Goal: Task Accomplishment & Management: Manage account settings

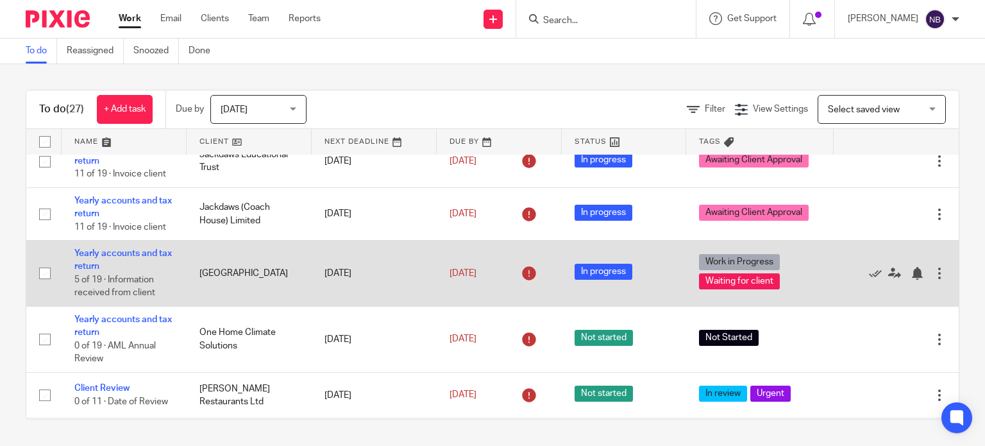
scroll to position [586, 0]
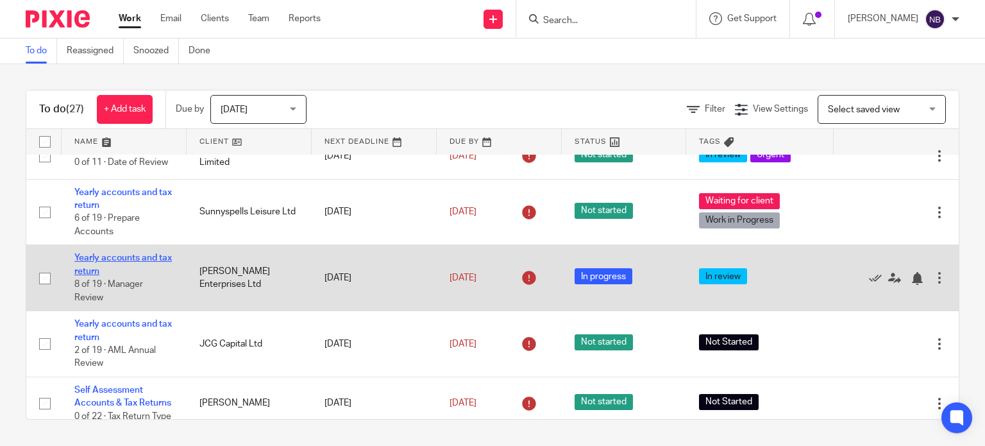
click at [101, 262] on link "Yearly accounts and tax return" at bounding box center [122, 264] width 97 height 22
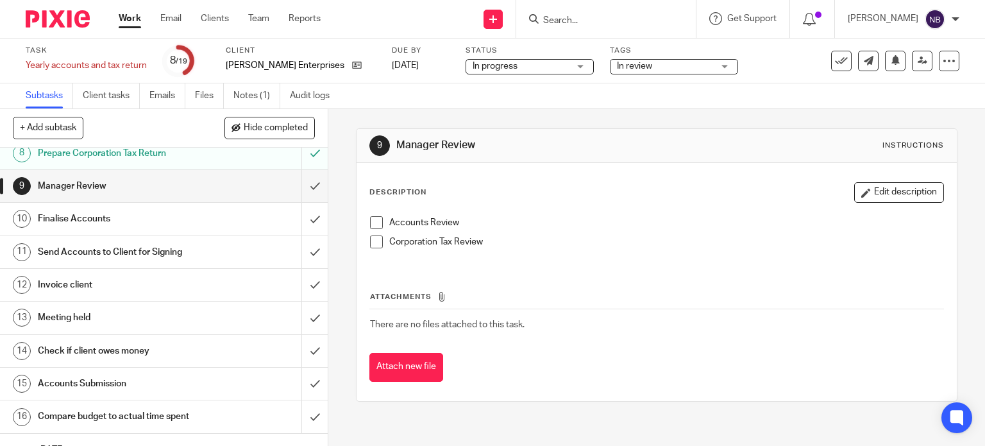
scroll to position [192, 0]
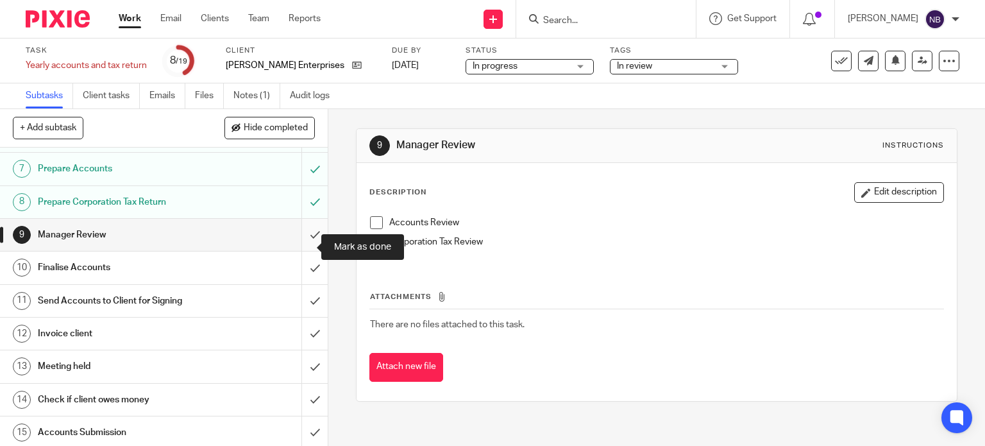
click at [308, 242] on input "submit" at bounding box center [164, 235] width 328 height 32
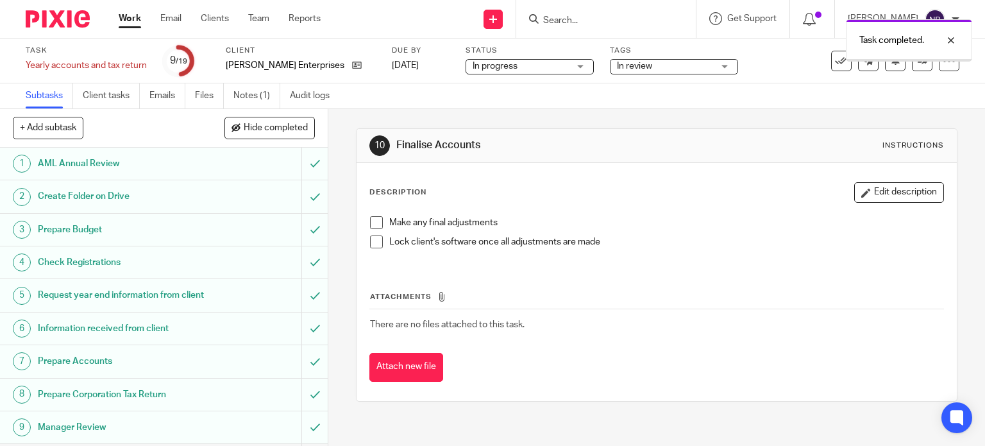
scroll to position [321, 0]
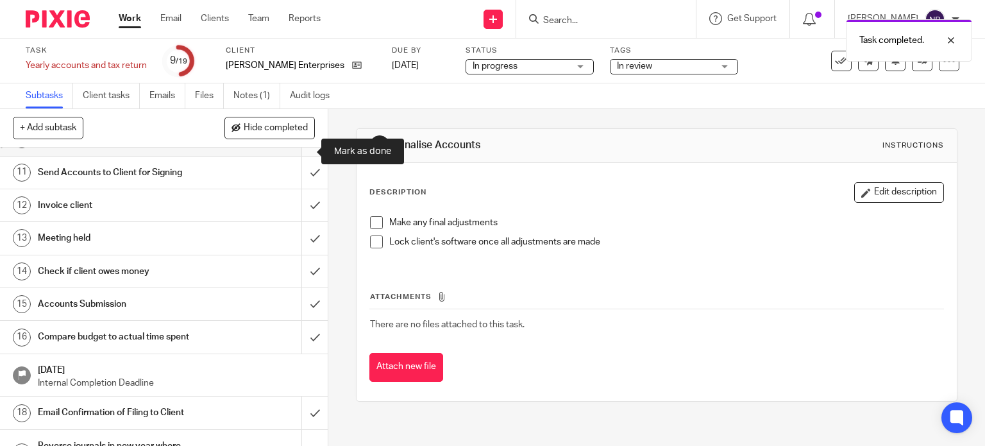
click at [305, 155] on input "submit" at bounding box center [164, 139] width 328 height 32
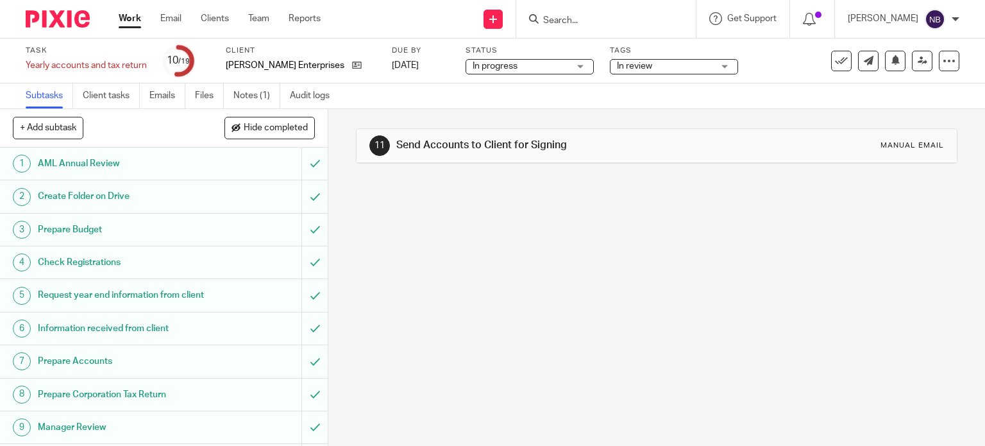
scroll to position [257, 0]
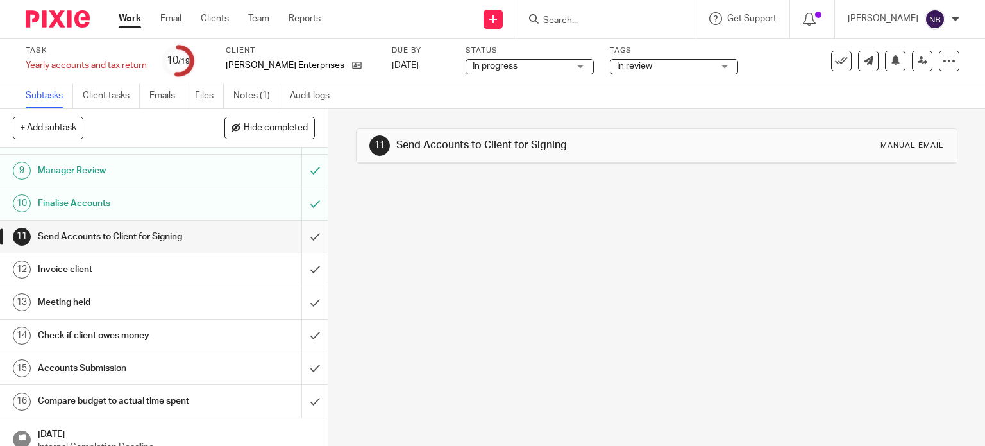
click at [298, 248] on input "submit" at bounding box center [164, 237] width 328 height 32
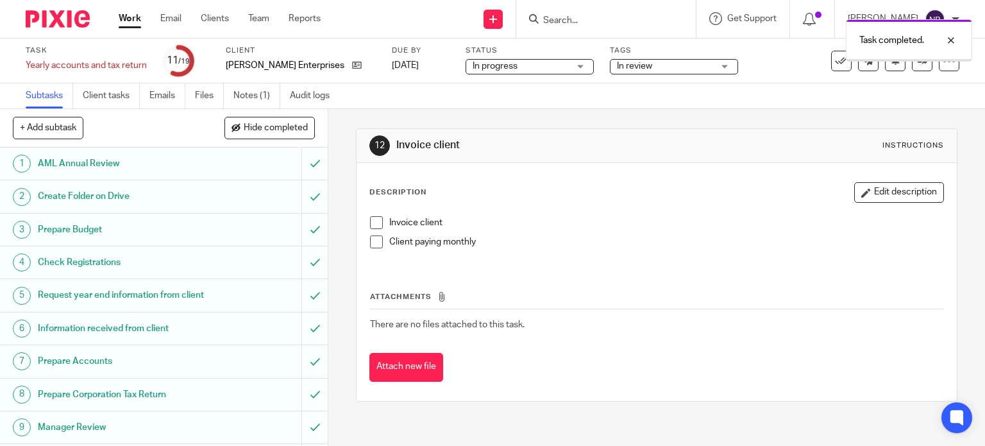
click at [513, 70] on span "In progress" at bounding box center [495, 66] width 45 height 9
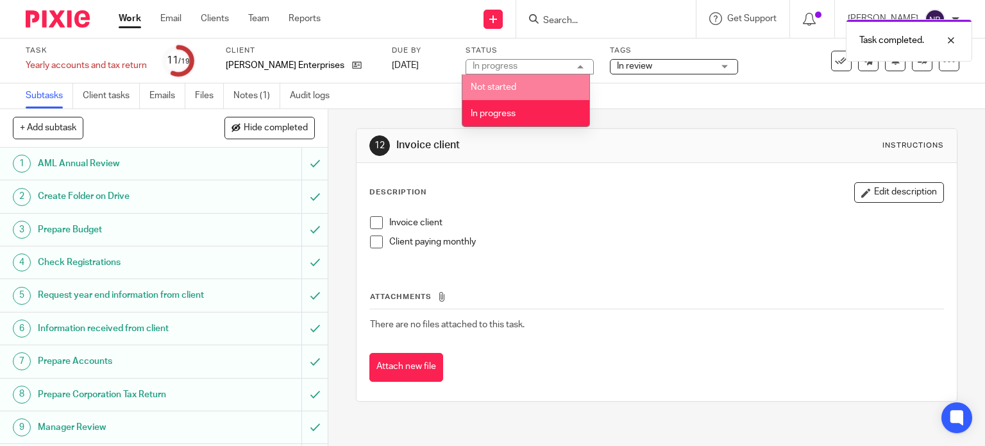
click at [642, 63] on span "In review" at bounding box center [634, 66] width 35 height 9
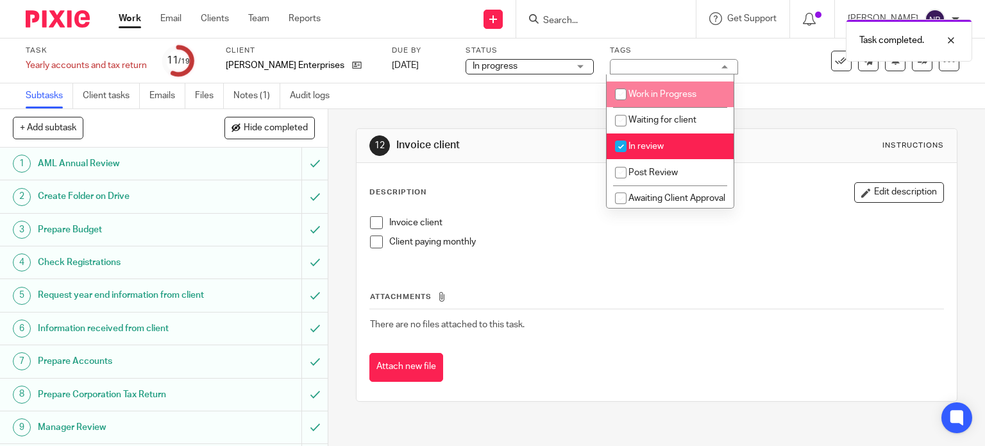
scroll to position [182, 0]
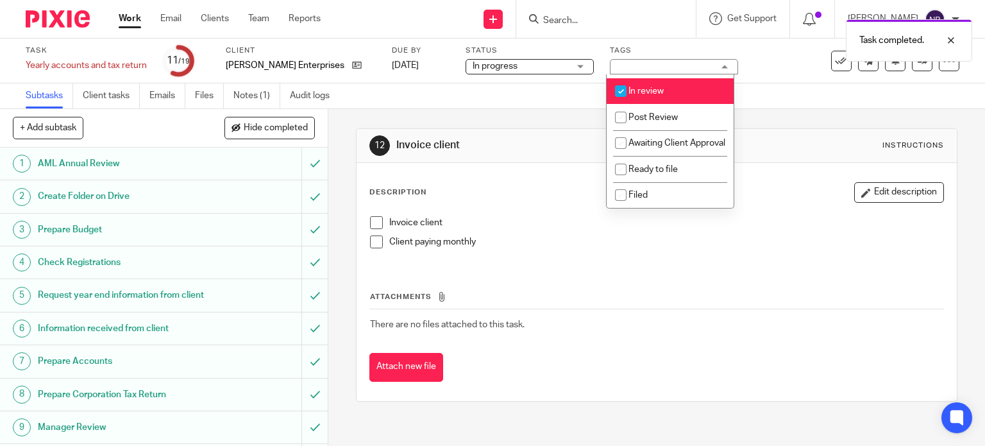
click at [654, 87] on span "In review" at bounding box center [646, 91] width 35 height 9
checkbox input "false"
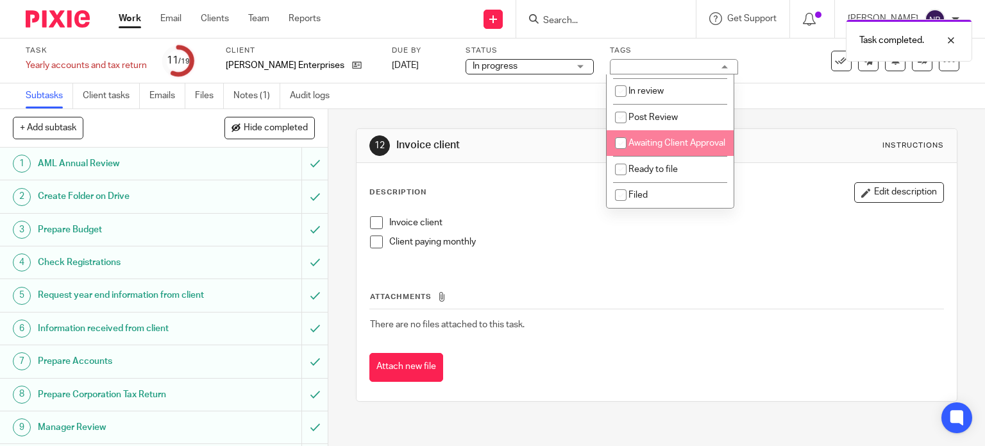
drag, startPoint x: 664, startPoint y: 135, endPoint x: 550, endPoint y: 133, distance: 114.8
click at [664, 134] on li "Awaiting Client Approval" at bounding box center [670, 143] width 127 height 26
checkbox input "true"
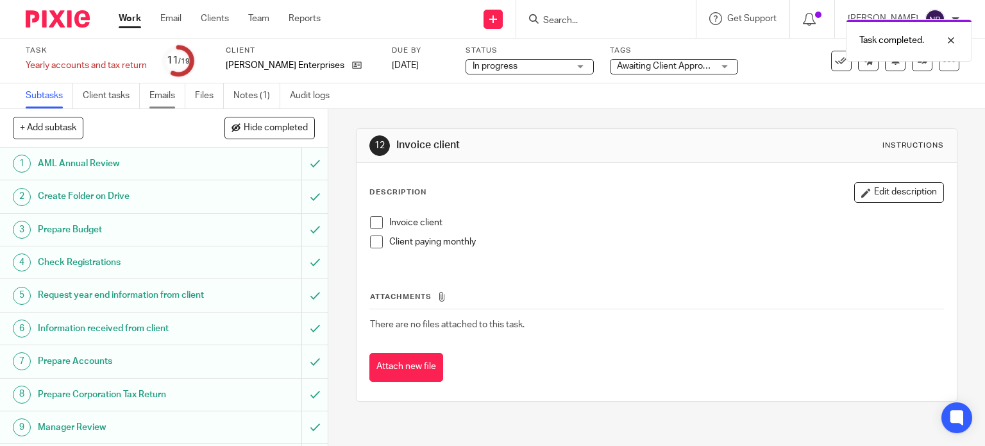
drag, startPoint x: 507, startPoint y: 99, endPoint x: 160, endPoint y: 102, distance: 347.0
click at [506, 99] on div "Subtasks Client tasks Emails Files Notes (1) Audit logs" at bounding box center [492, 96] width 985 height 26
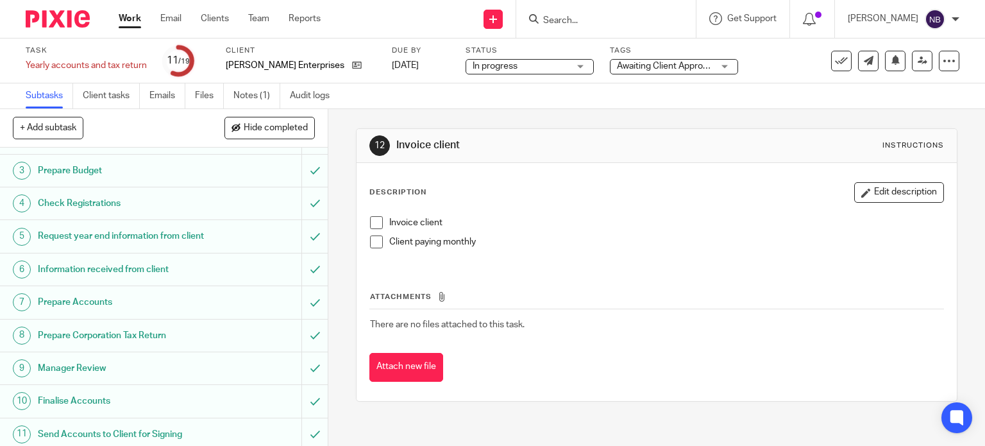
scroll to position [0, 0]
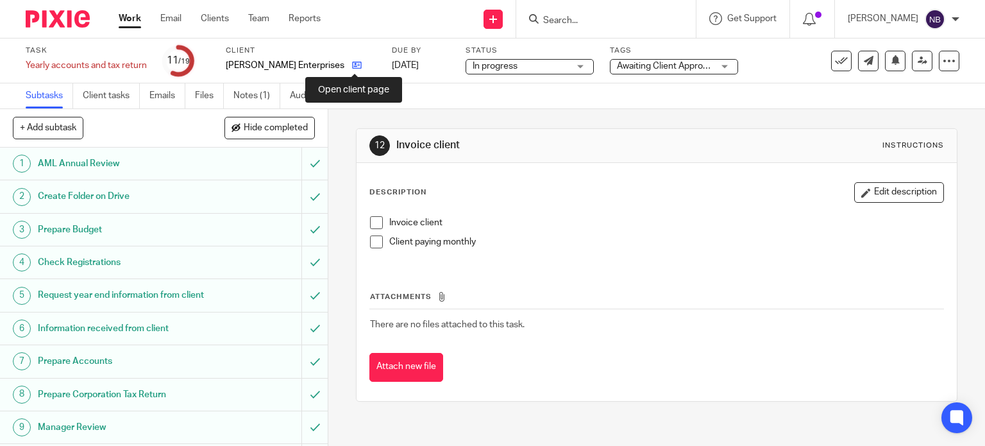
click at [357, 67] on icon at bounding box center [357, 65] width 10 height 10
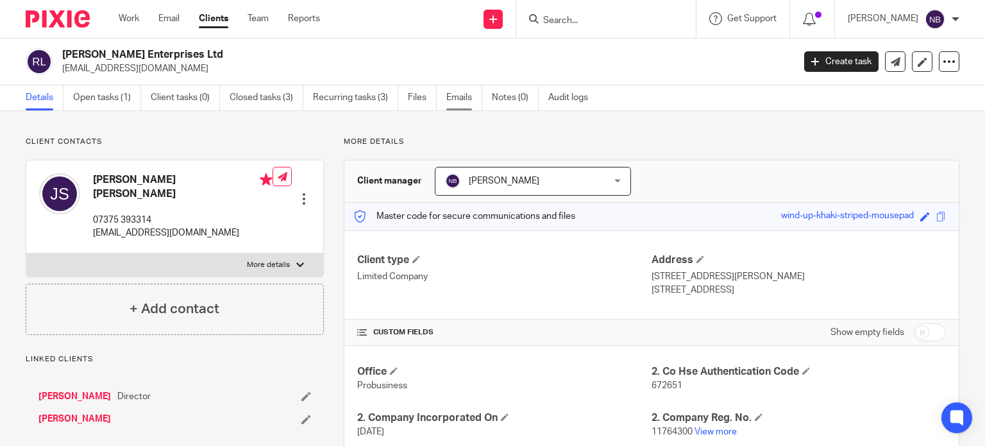
click at [449, 102] on link "Emails" at bounding box center [464, 97] width 36 height 25
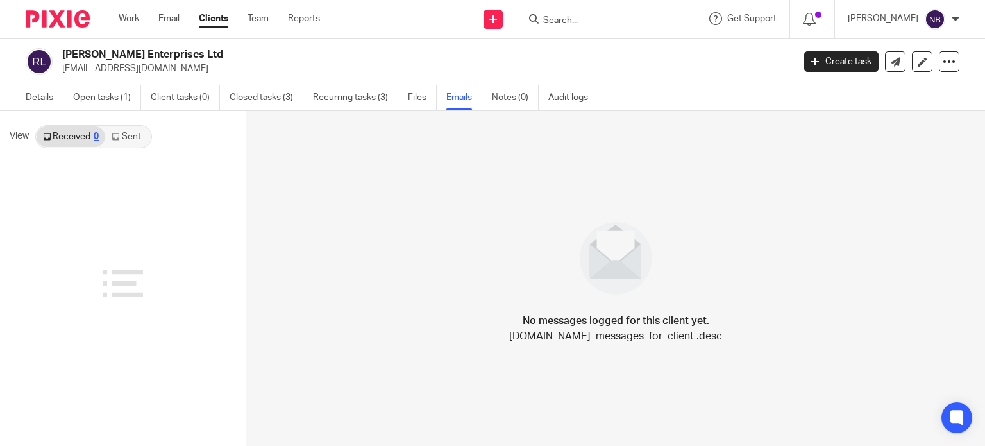
click at [133, 144] on link "Sent" at bounding box center [127, 136] width 45 height 21
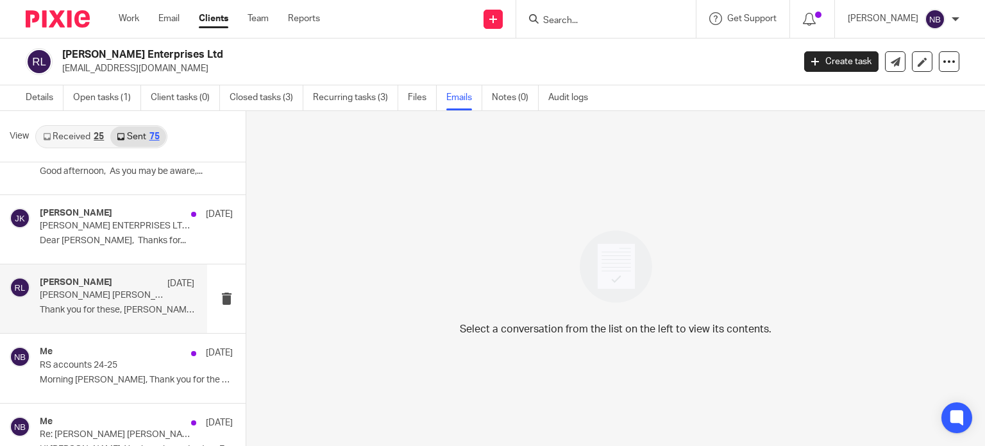
scroll to position [128, 0]
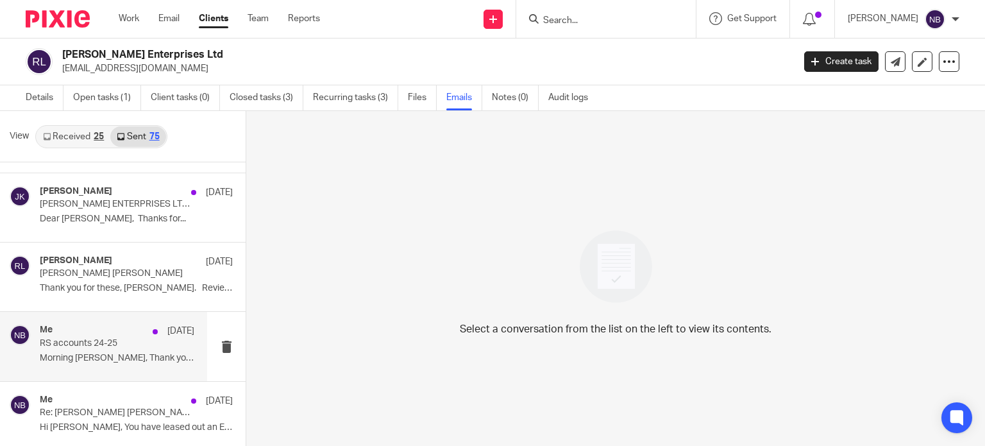
click at [107, 346] on p "RS accounts 24-25" at bounding box center [102, 343] width 124 height 11
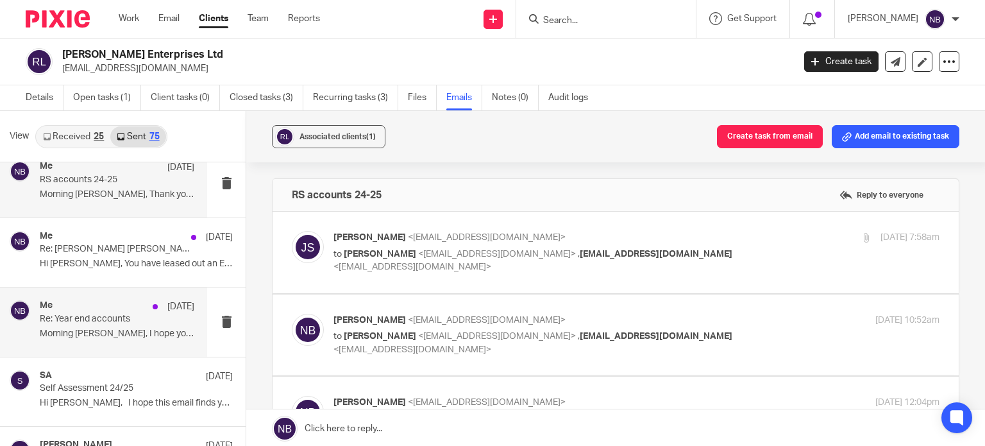
scroll to position [321, 0]
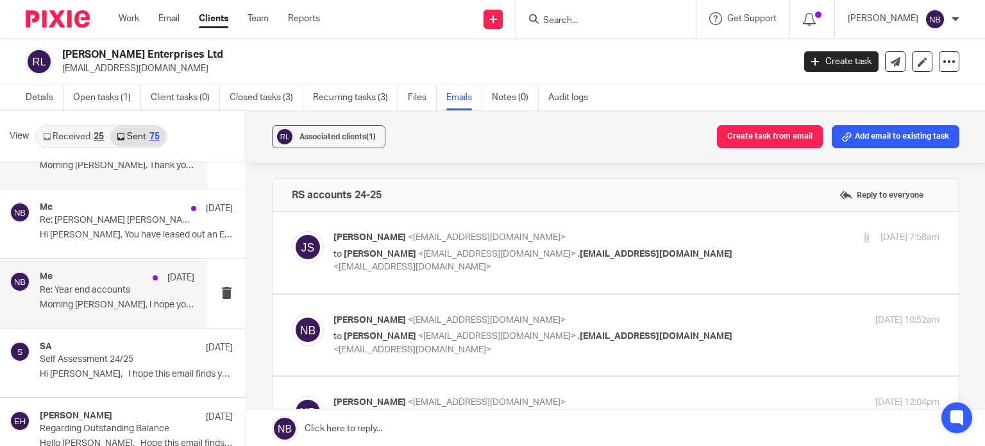
click at [126, 307] on p "Morning Joel, I hope you had a great time..." at bounding box center [117, 305] width 155 height 11
click at [384, 266] on div "Joel Smith <joelsmith999@hotmail.com> to Nas Bashir <nasbashir@probusinessuk.co…" at bounding box center [616, 252] width 648 height 43
click at [409, 241] on span "<joelsmith999@hotmail.com>" at bounding box center [487, 237] width 158 height 9
checkbox input "true"
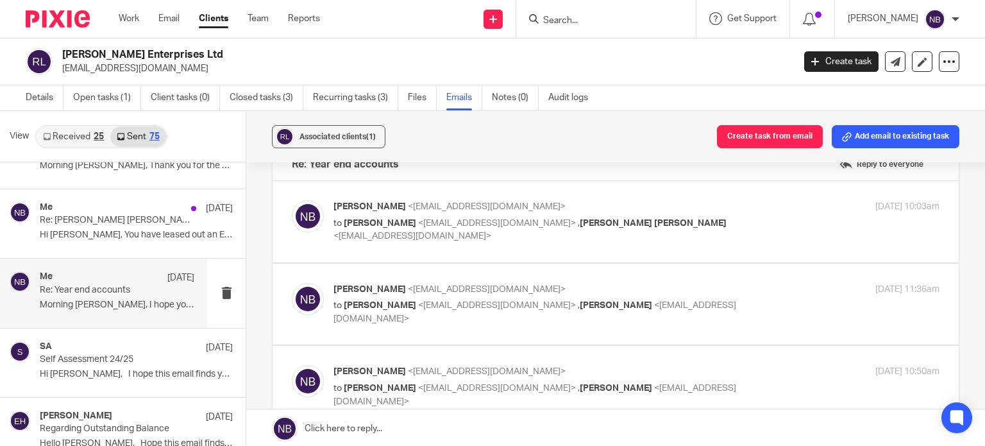
scroll to position [0, 0]
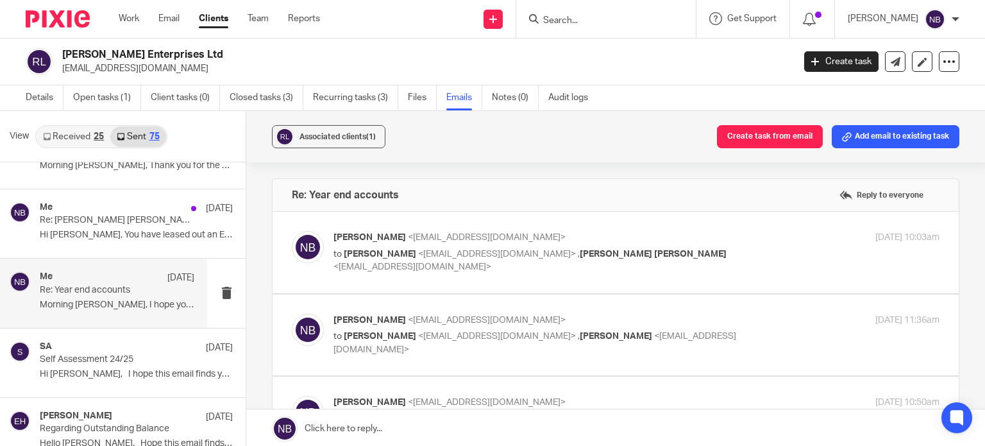
click at [410, 239] on span "<nasbashir@probusinessuk.com>" at bounding box center [487, 237] width 158 height 9
checkbox input "true"
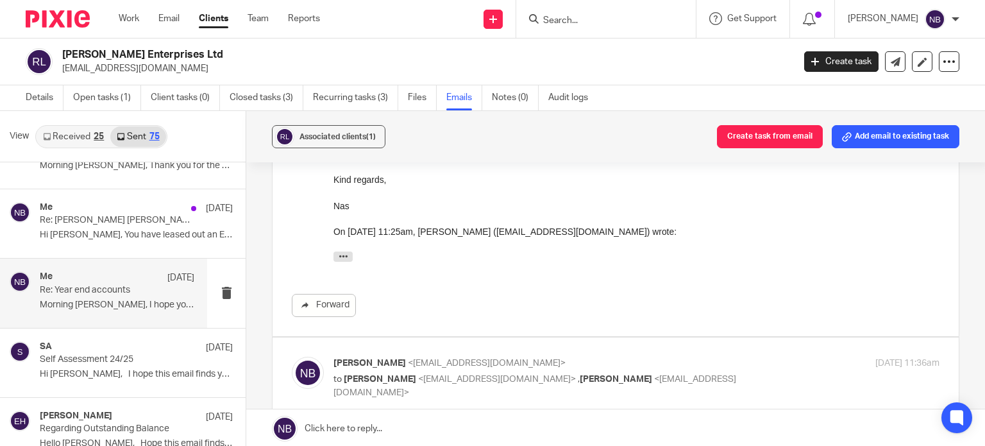
scroll to position [385, 0]
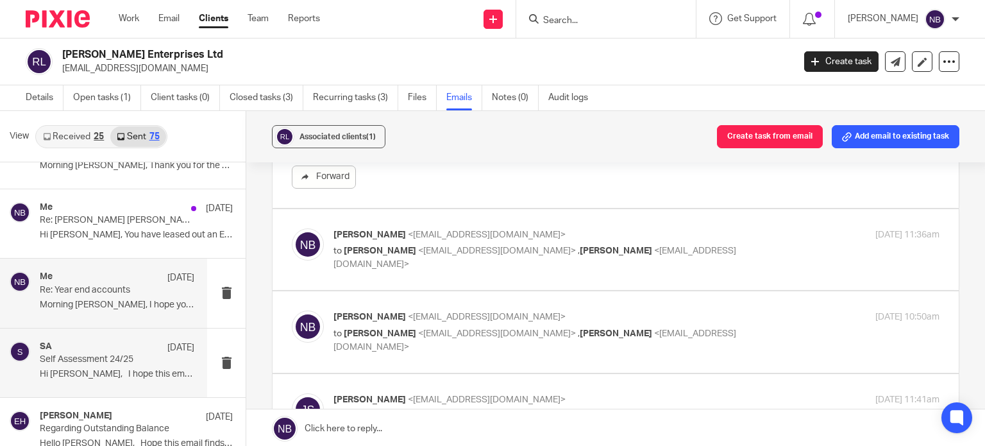
click at [86, 371] on p "Hi Joel, I hope this email finds you..." at bounding box center [117, 374] width 155 height 11
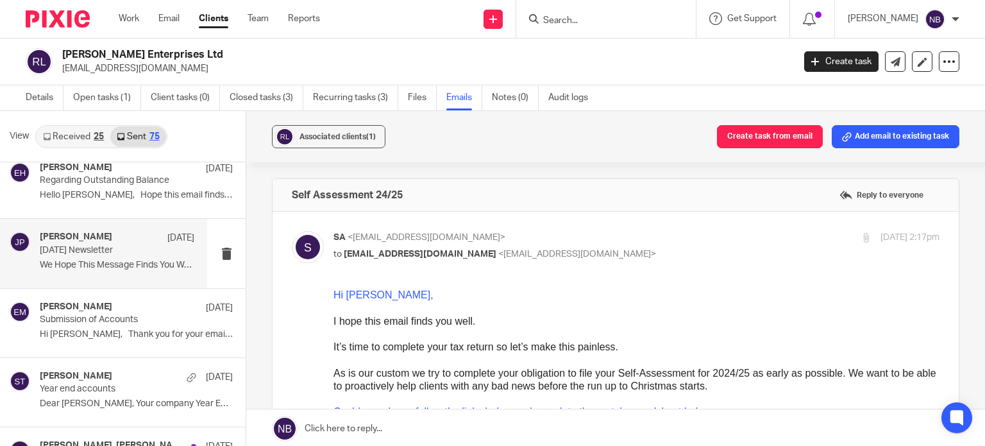
scroll to position [577, 0]
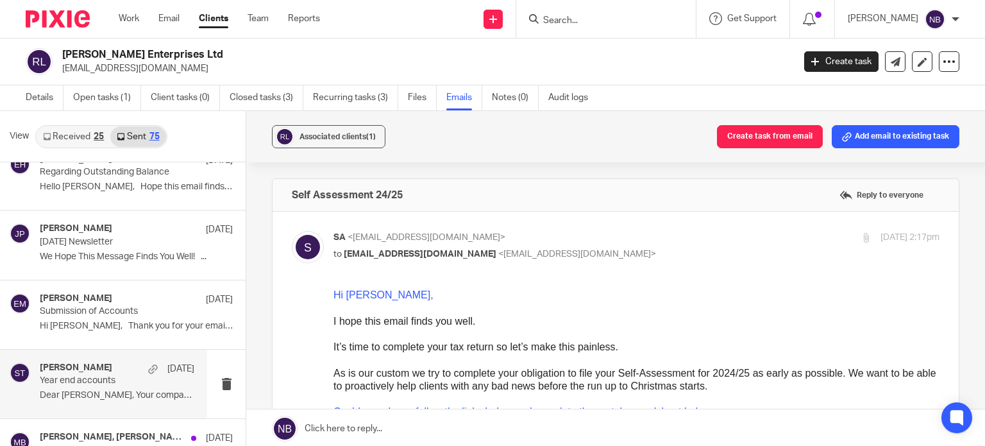
click at [112, 373] on div "Sarah Tram 14 Feb" at bounding box center [117, 368] width 155 height 13
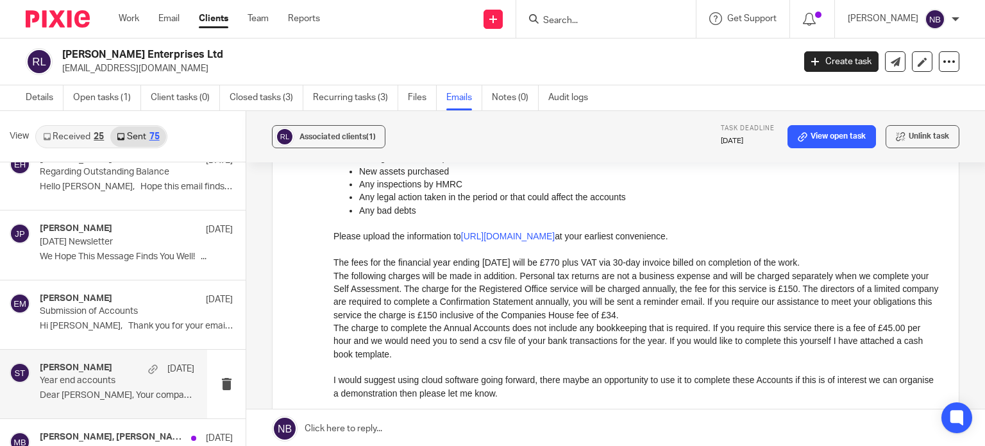
scroll to position [321, 0]
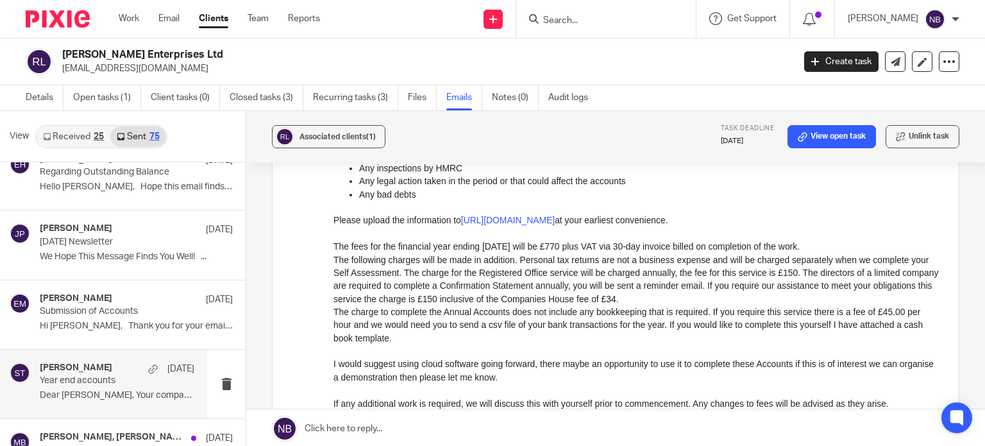
drag, startPoint x: 175, startPoint y: 69, endPoint x: 131, endPoint y: 128, distance: 73.8
click at [63, 69] on p "joelsmith999@hotmail.com" at bounding box center [423, 68] width 723 height 13
click at [165, 67] on p "joelsmith999@hotmail.com" at bounding box center [423, 68] width 723 height 13
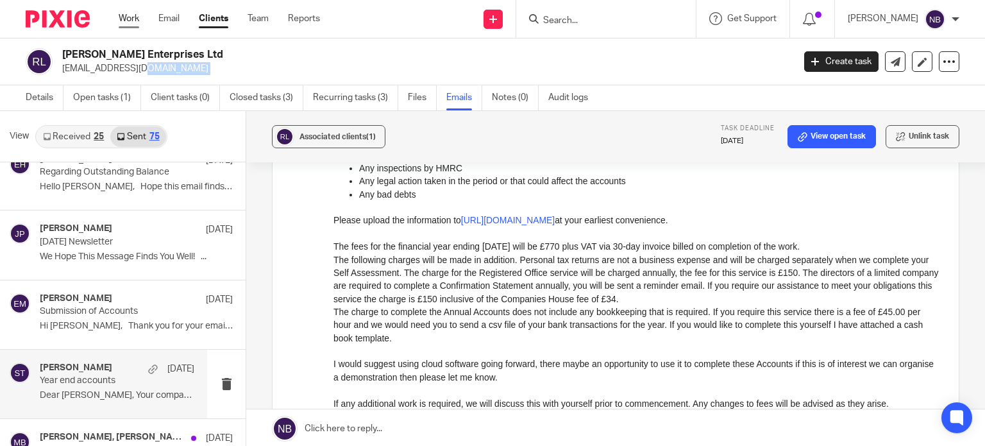
click at [121, 20] on link "Work" at bounding box center [129, 18] width 21 height 13
